Goal: Task Accomplishment & Management: Manage account settings

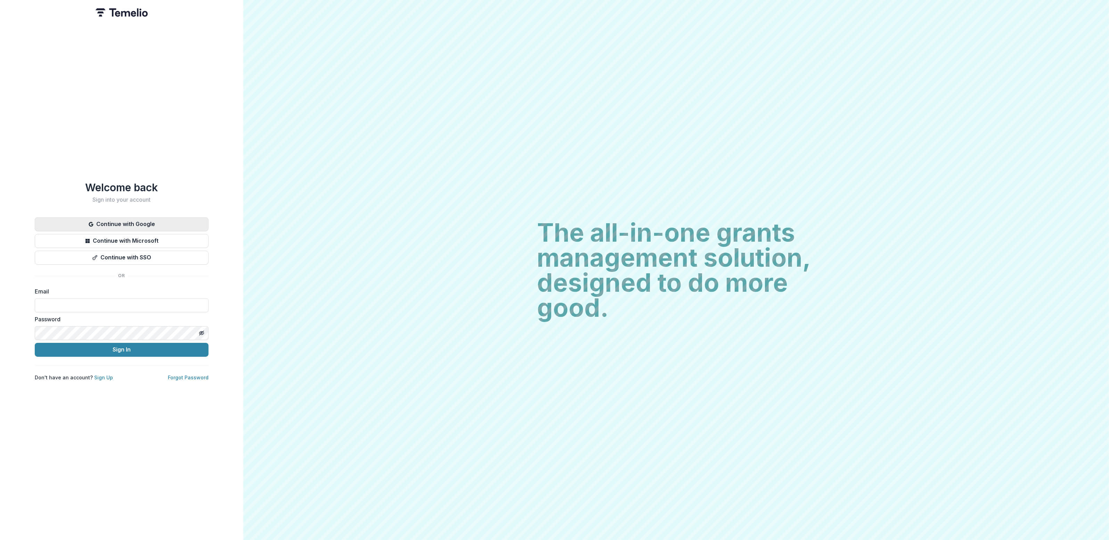
click at [122, 222] on button "Continue with Google" at bounding box center [122, 224] width 174 height 14
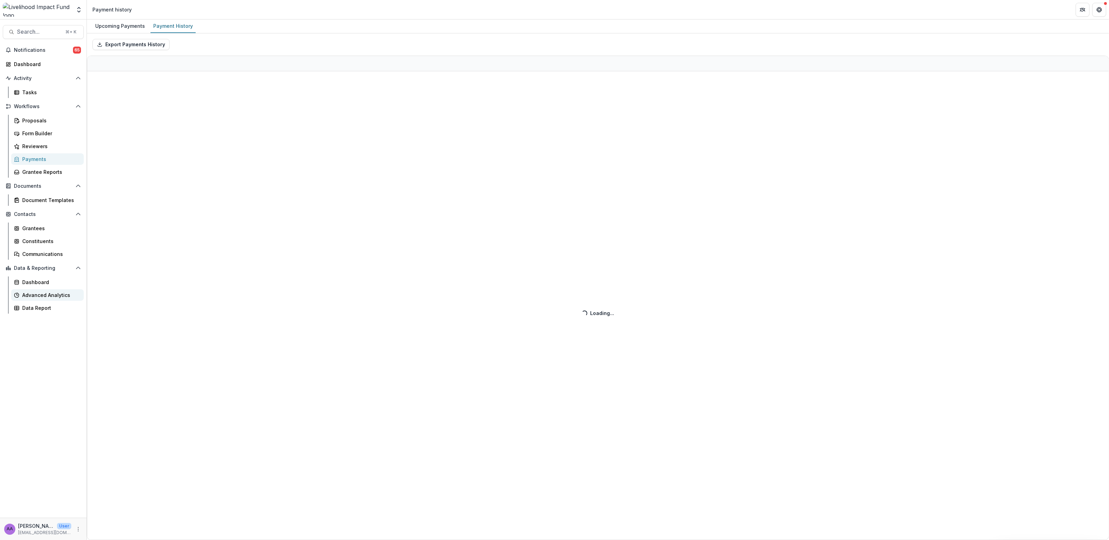
click at [50, 293] on div "Advanced Analytics" at bounding box center [50, 294] width 56 height 7
click at [229, 43] on div at bounding box center [193, 46] width 83 height 10
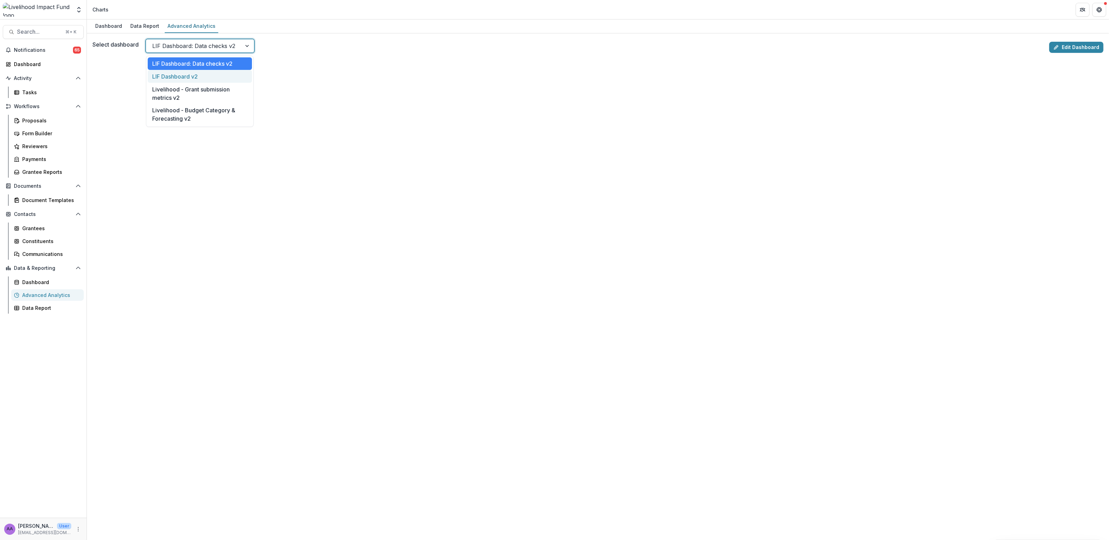
click at [230, 77] on div "LIF Dashboard v2" at bounding box center [200, 76] width 104 height 13
click at [1079, 47] on link "Edit Dashboard" at bounding box center [1077, 47] width 54 height 11
